Goal: Communication & Community: Answer question/provide support

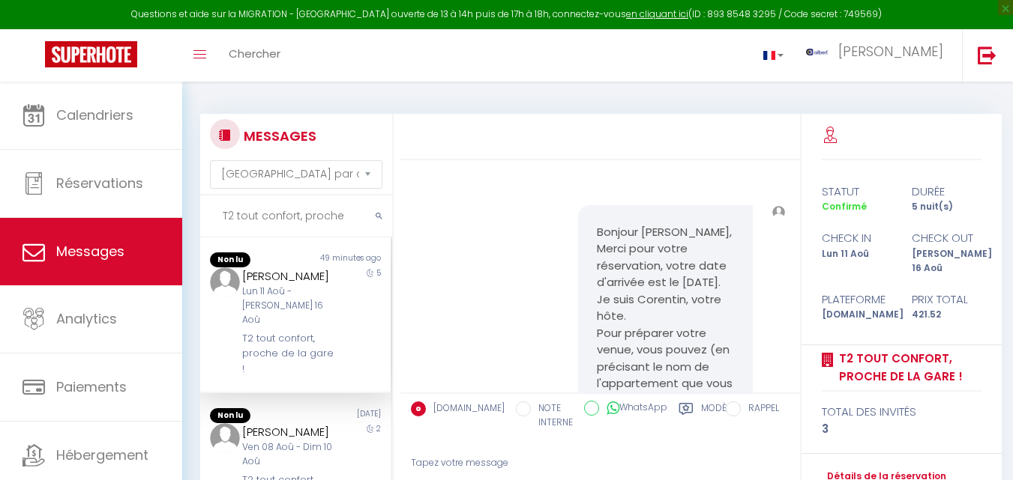
select select "message"
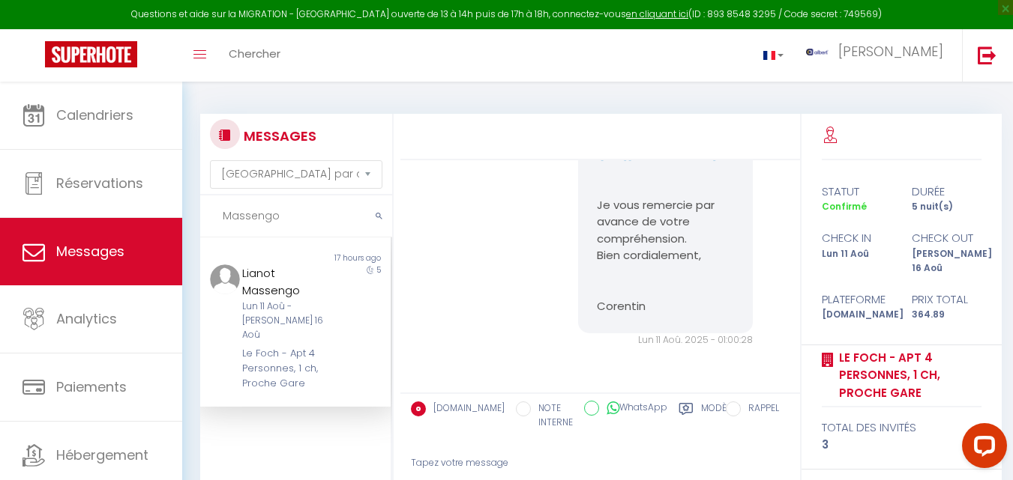
scroll to position [2072, 0]
type input "Massengo"
drag, startPoint x: 308, startPoint y: 373, endPoint x: 387, endPoint y: 9, distance: 371.9
click at [386, 391] on div "Non lu 17 hours ago Lianot Massengo Lun 11 Aoû - Sam 16 Aoû Le Foch - Apt 4 Per…" at bounding box center [296, 396] width 192 height 317
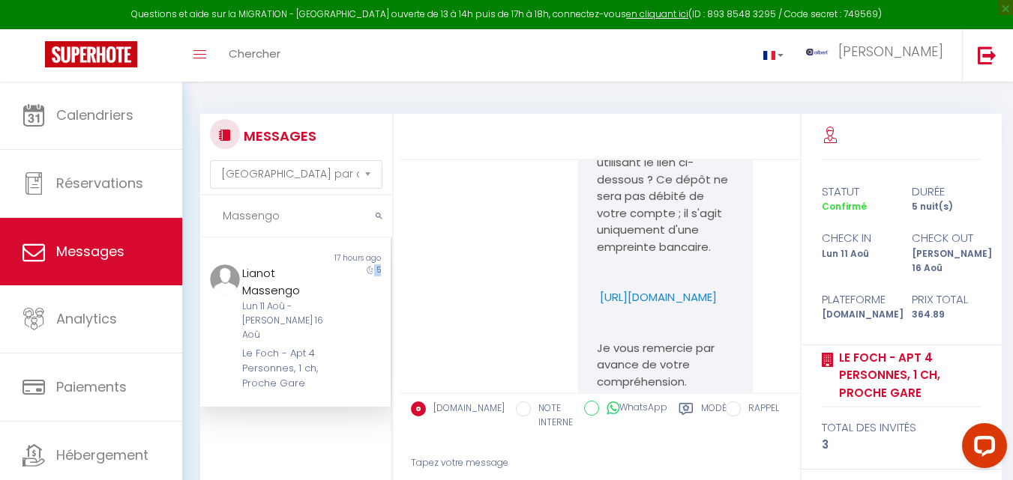
scroll to position [1892, 0]
drag, startPoint x: 711, startPoint y: 331, endPoint x: 590, endPoint y: 323, distance: 121.7
click at [590, 323] on div "Bonjour Lianot, Je vous contacte au sujet de la caution pour votre réservation.…" at bounding box center [665, 242] width 175 height 476
copy p "[URL][DOMAIN_NAME]"
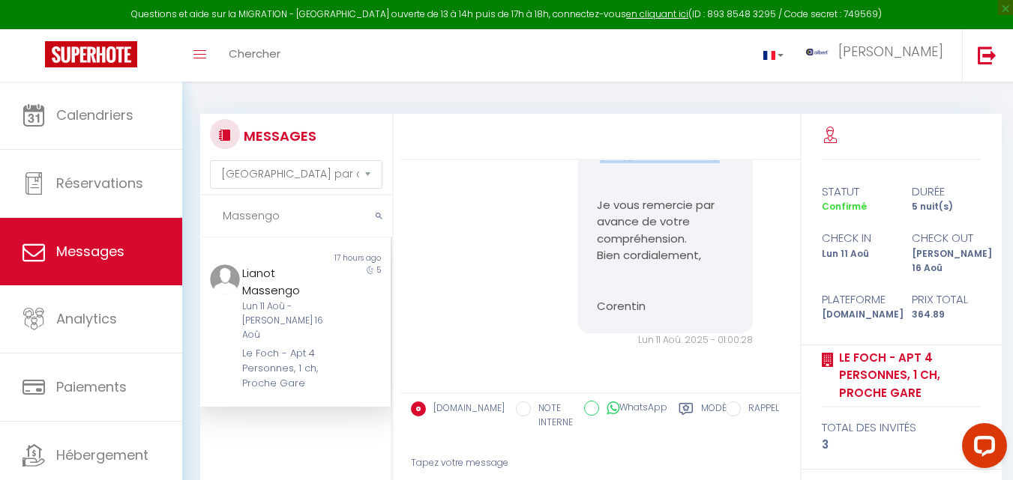
scroll to position [2072, 0]
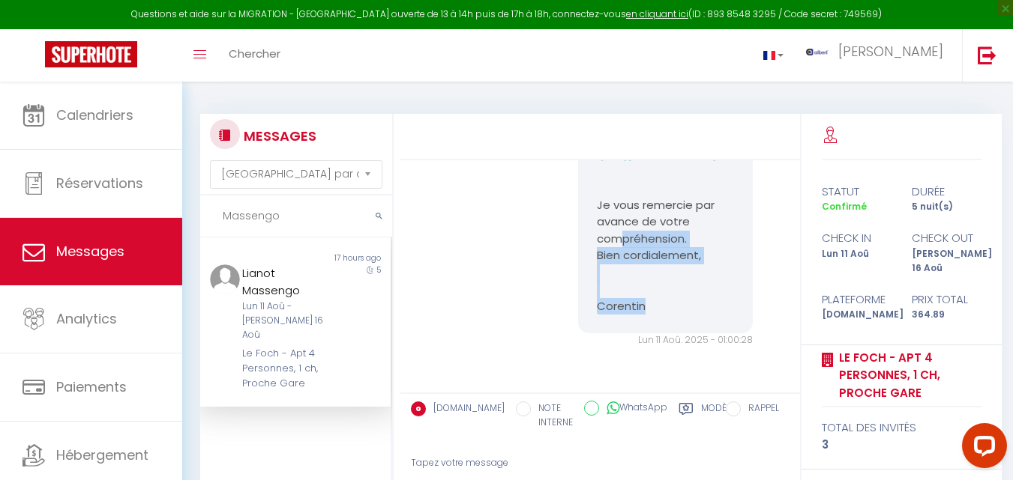
drag, startPoint x: 646, startPoint y: 308, endPoint x: 636, endPoint y: 272, distance: 37.5
click at [636, 272] on pre "Bonjour Lianot, Je vous contacte au sujet de la caution pour votre réservation.…" at bounding box center [665, 95] width 137 height 438
click at [645, 306] on p "Corentin" at bounding box center [665, 306] width 137 height 17
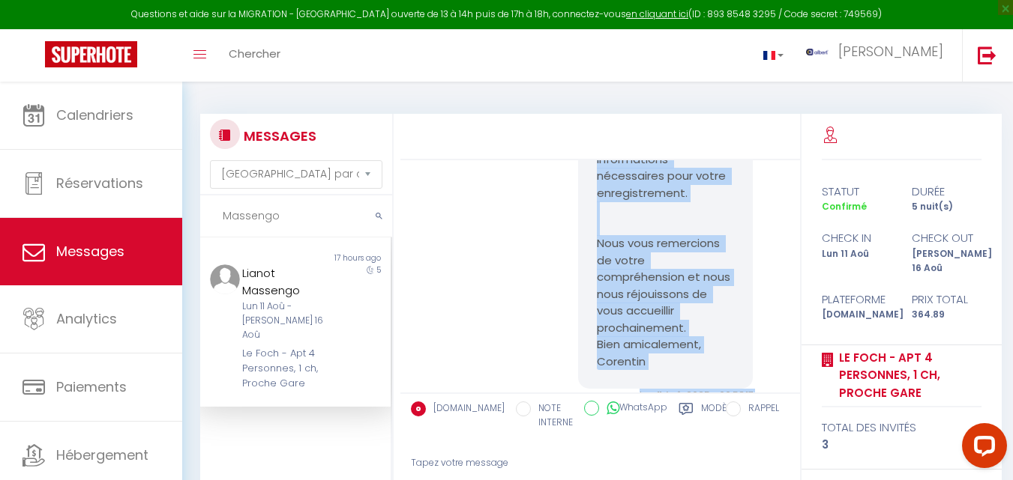
scroll to position [1355, 0]
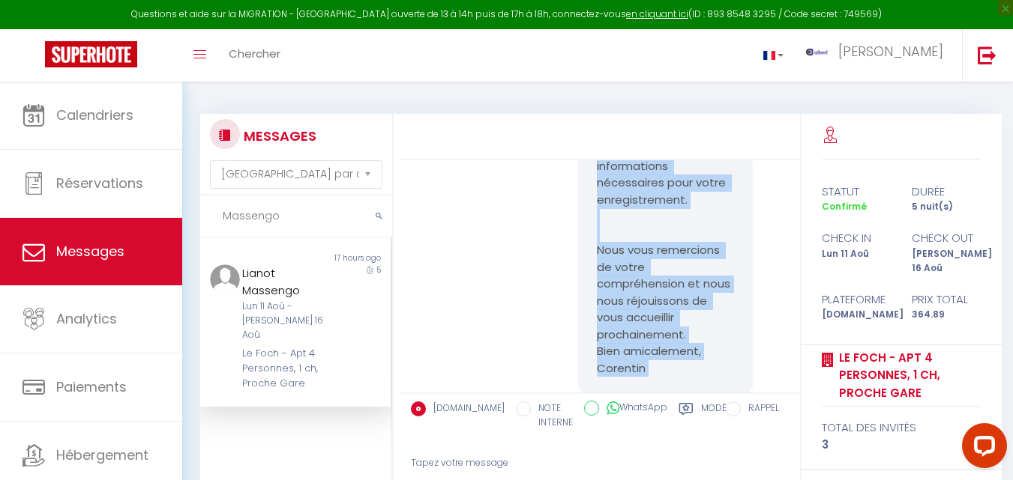
drag, startPoint x: 647, startPoint y: 308, endPoint x: 581, endPoint y: 123, distance: 196.5
click at [581, 123] on div "Bonjour Lianot, Merci pour votre réservation, votre date d'arrivée est le [DATE…" at bounding box center [600, 354] width 400 height 480
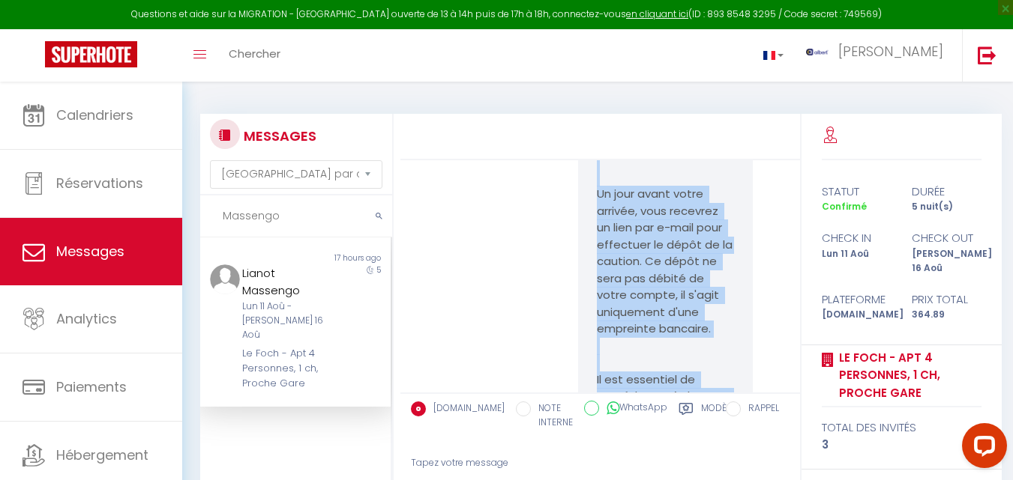
click at [510, 269] on div "Bonjour Lianot, Nous vous confirmons que votre paiement a été effectué avec suc…" at bounding box center [599, 386] width 389 height 735
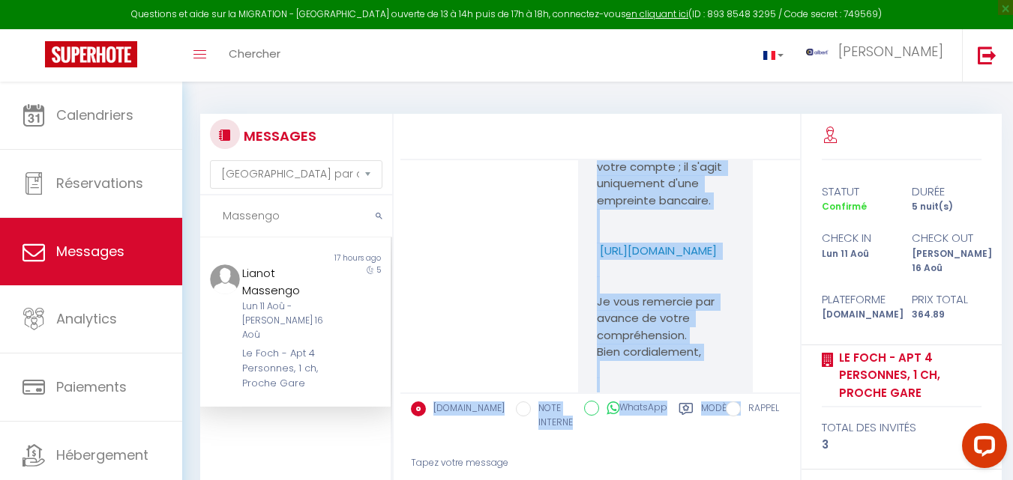
scroll to position [2072, 0]
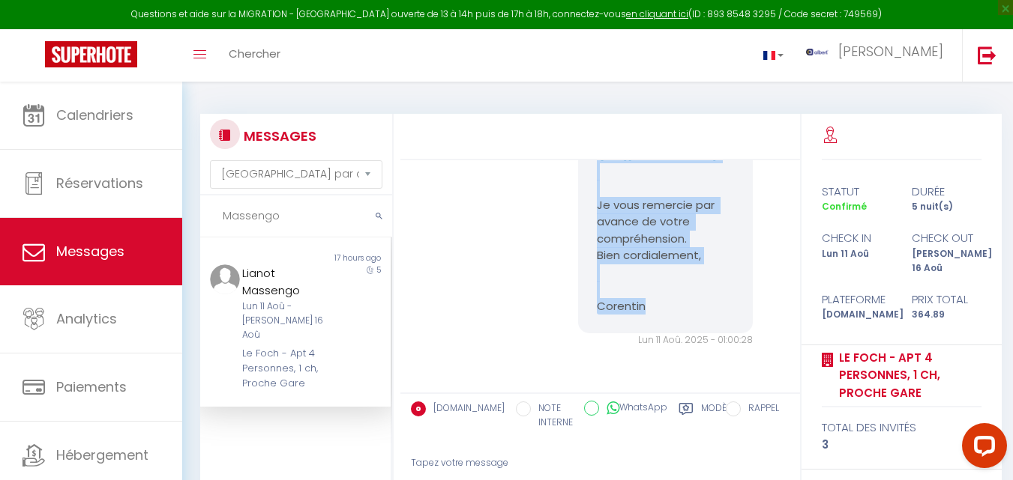
drag, startPoint x: 588, startPoint y: 199, endPoint x: 690, endPoint y: 304, distance: 145.8
click at [690, 304] on div "Bonjour Lianot, Je vous contacte au sujet de la caution pour votre réservation.…" at bounding box center [665, 96] width 175 height 476
copy pre "Bonjour Lianot, Je vous contacte au sujet de la caution pour votre réservation.…"
click at [579, 297] on div "Bonjour Lianot, Je vous contacte au sujet de la caution pour votre réservation.…" at bounding box center [665, 96] width 175 height 476
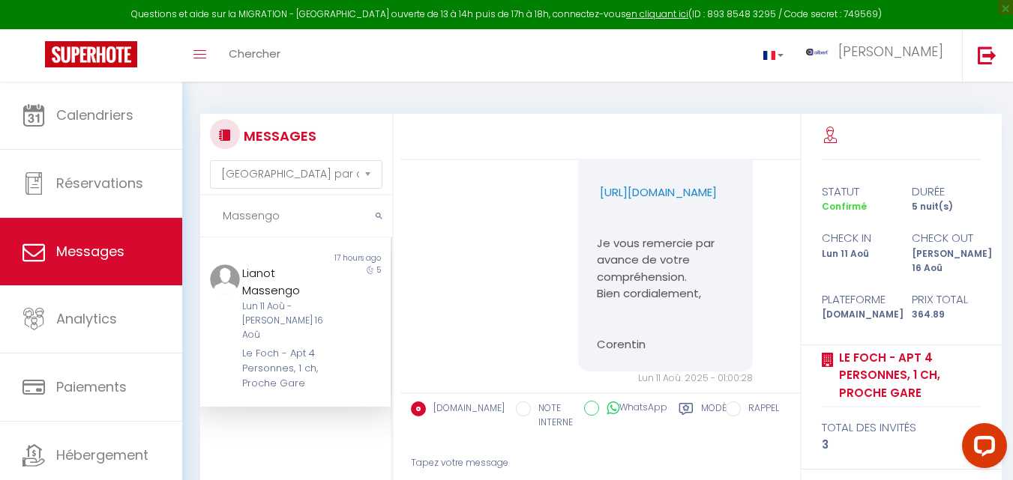
scroll to position [1987, 0]
